Goal: Navigation & Orientation: Find specific page/section

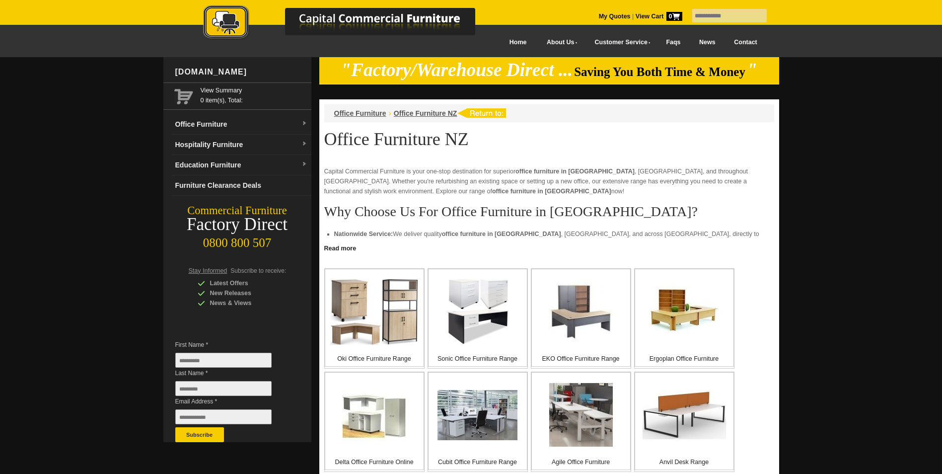
click at [616, 184] on p "Capital Commercial Furniture is your one-stop destination for superior office f…" at bounding box center [549, 181] width 450 height 30
click at [305, 124] on img at bounding box center [305, 124] width 6 height 6
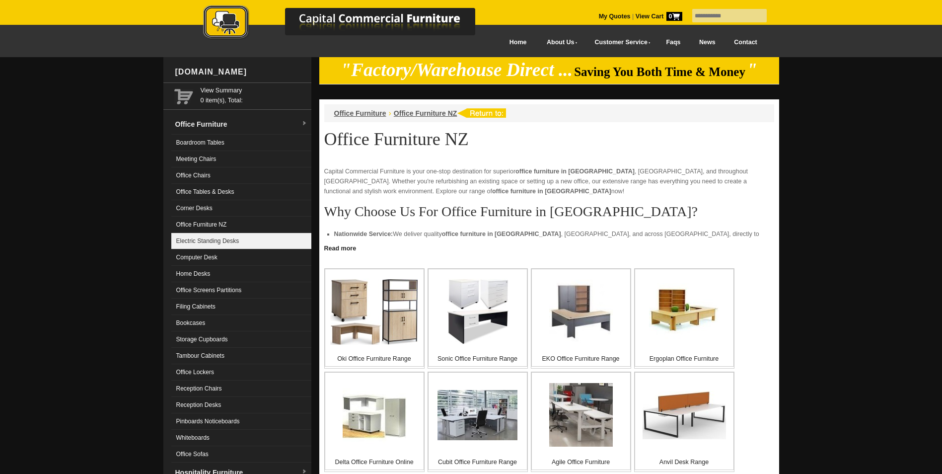
click at [253, 241] on link "Electric Standing Desks" at bounding box center [241, 241] width 140 height 16
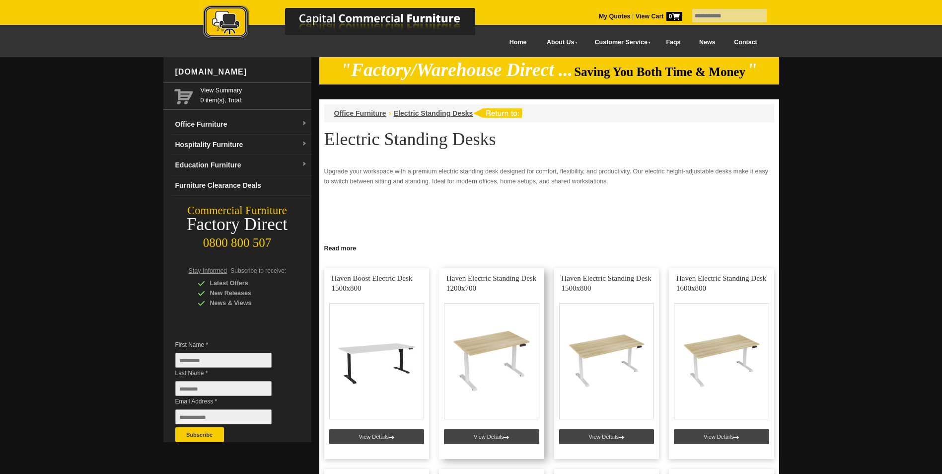
scroll to position [99, 0]
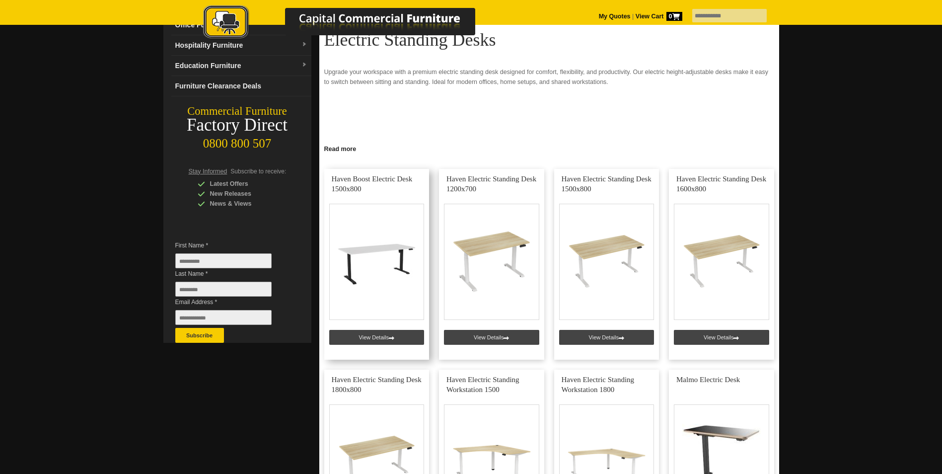
click at [385, 346] on link at bounding box center [376, 264] width 105 height 191
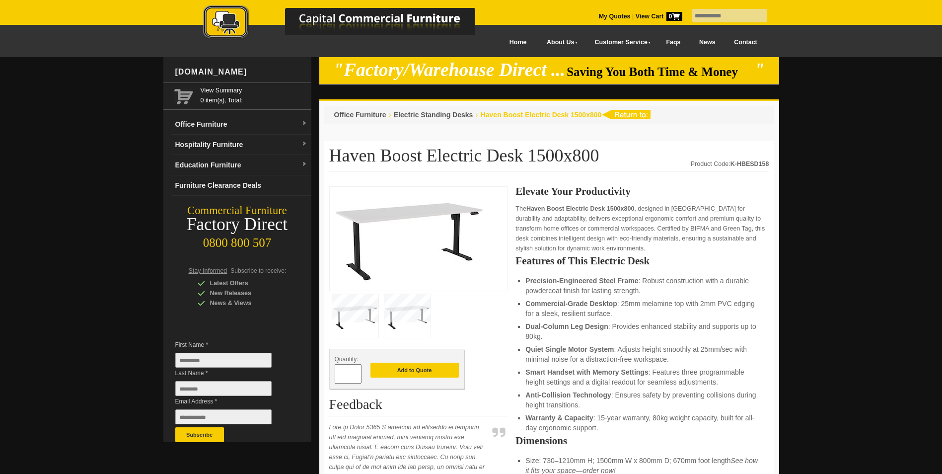
click at [500, 116] on span "Haven Boost Electric Desk 1500x800" at bounding box center [541, 115] width 121 height 8
click at [414, 114] on span "Electric Standing Desks" at bounding box center [433, 115] width 79 height 8
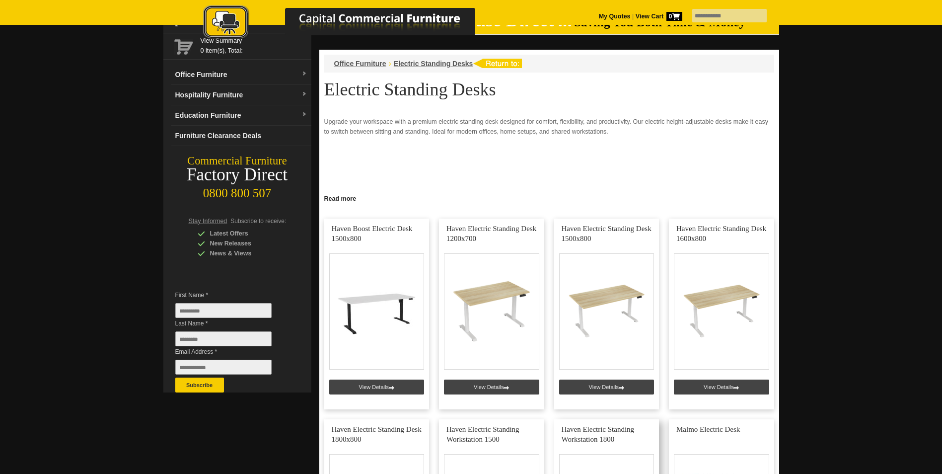
scroll to position [348, 0]
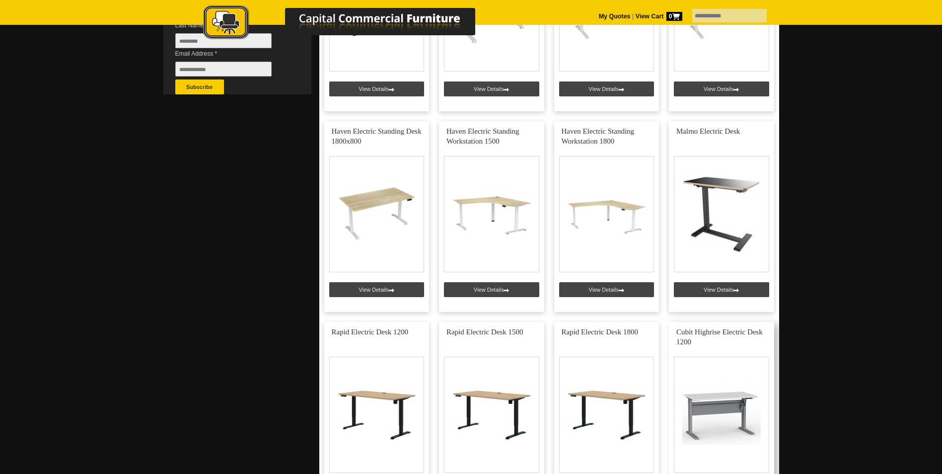
click at [718, 399] on link at bounding box center [721, 417] width 105 height 191
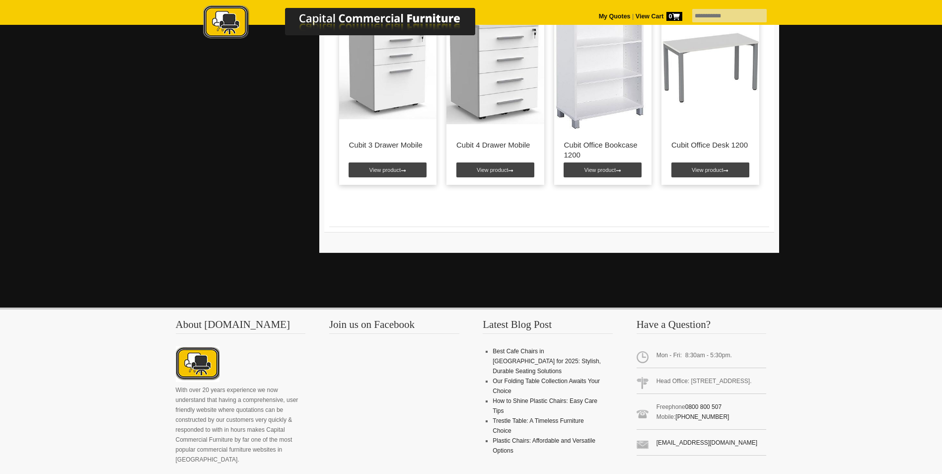
scroll to position [1179, 0]
